Goal: Task Accomplishment & Management: Complete application form

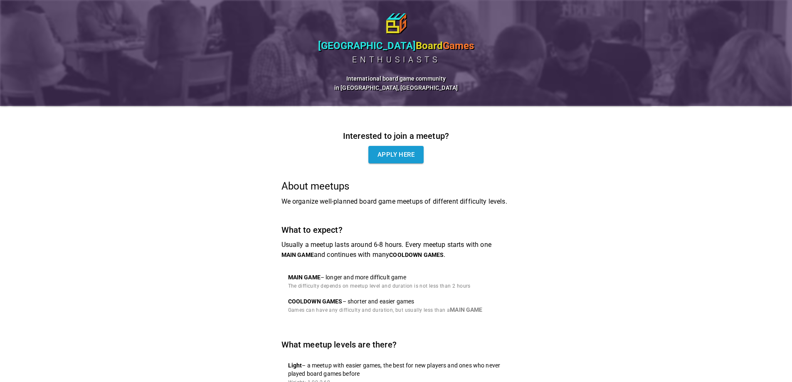
click at [429, 155] on div "Interested to join a meetup? Apply here" at bounding box center [395, 146] width 229 height 34
click at [413, 161] on link "Apply here" at bounding box center [395, 154] width 55 height 17
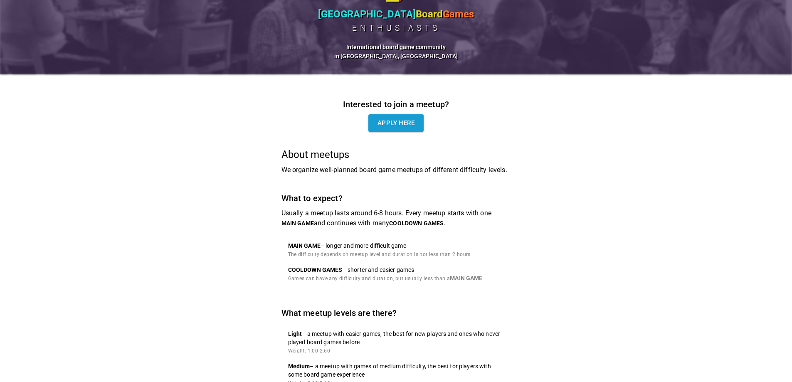
scroll to position [83, 0]
